Goal: Transaction & Acquisition: Purchase product/service

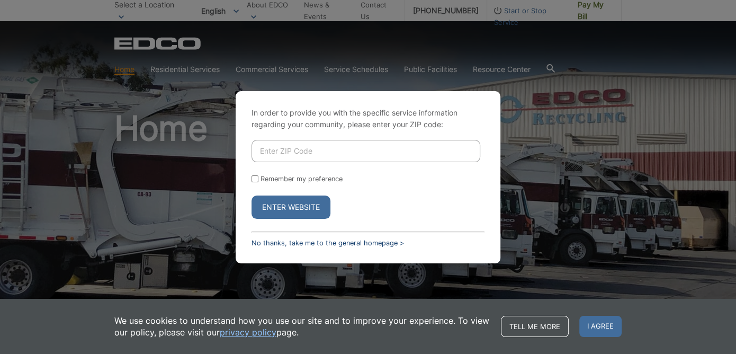
click at [351, 241] on link "No thanks, take me to the general homepage >" at bounding box center [328, 243] width 153 height 8
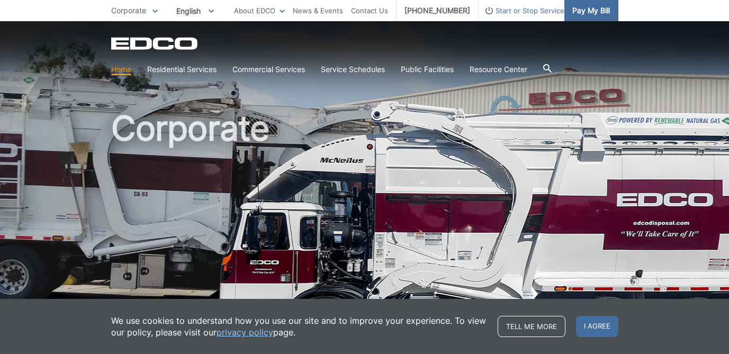
click at [588, 12] on span "Pay My Bill" at bounding box center [592, 11] width 38 height 12
